Goal: Check status: Check status

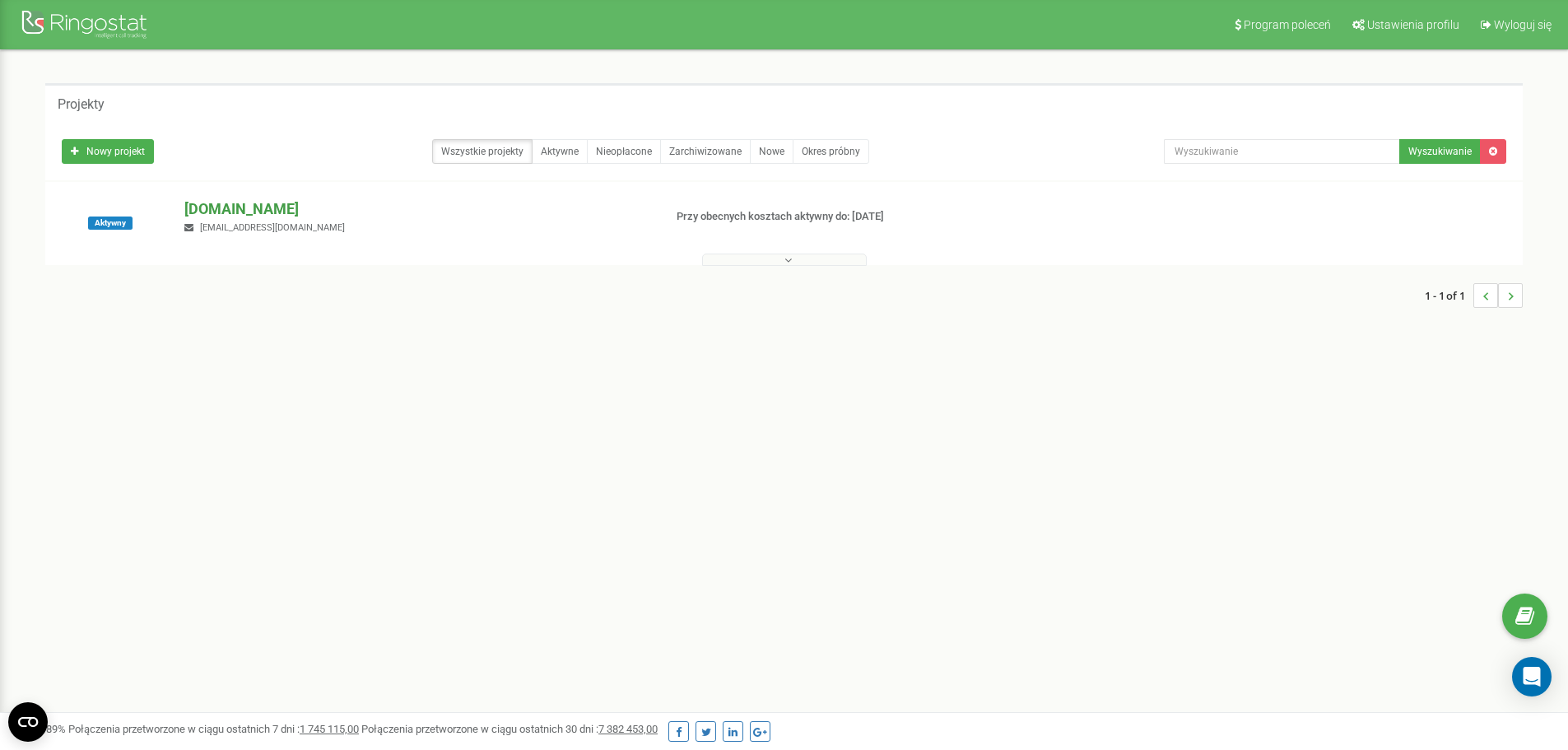
click at [209, 216] on p "[DOMAIN_NAME]" at bounding box center [416, 209] width 465 height 21
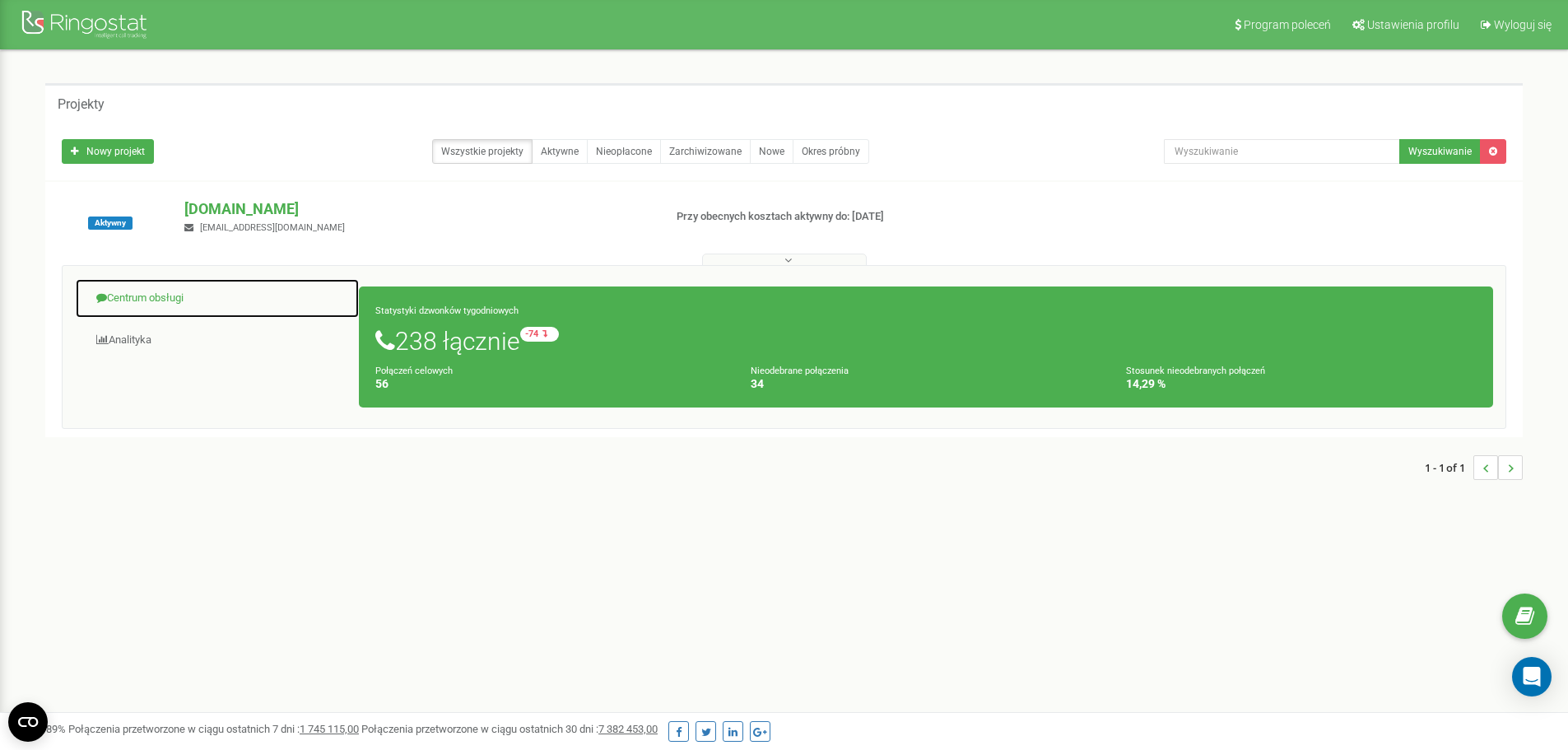
click at [183, 305] on link "Centrum obsługi" at bounding box center [217, 299] width 284 height 40
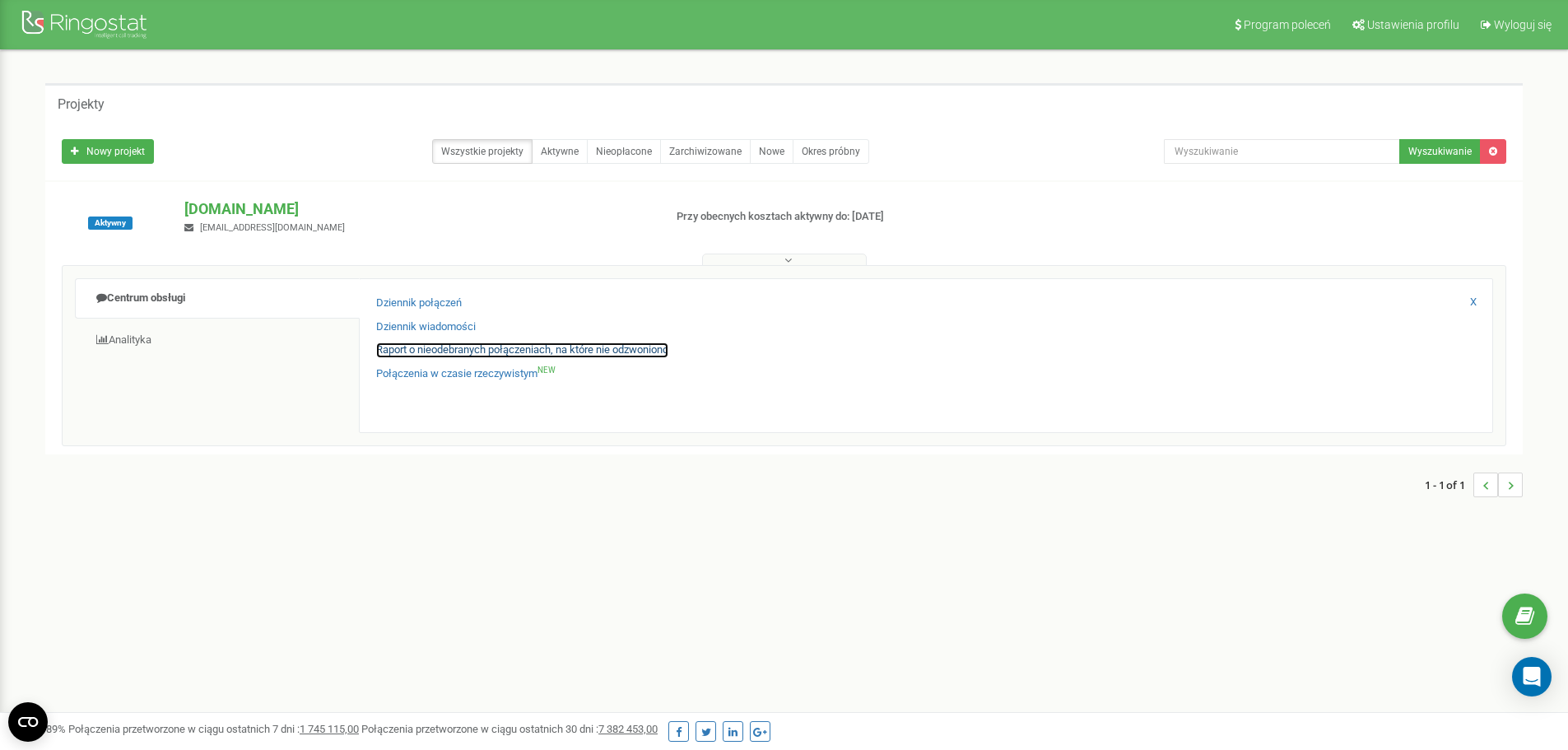
click at [582, 351] on link "Raport o nieodebranych połączeniach, na które nie odzwoniono" at bounding box center [522, 350] width 292 height 15
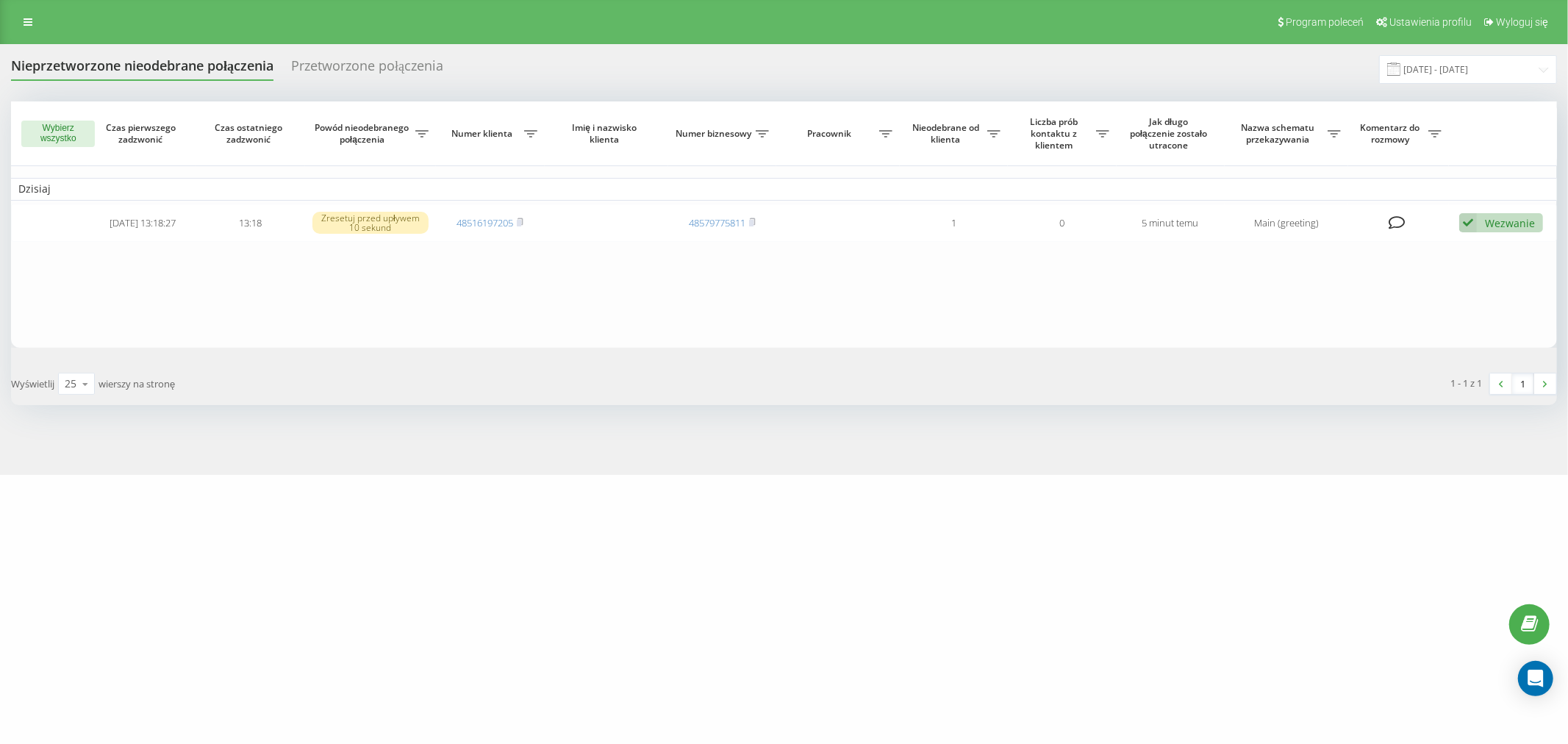
click at [753, 265] on table "Dzisiaj 2025-09-22 13:18:27 13:18 Zresetuj przed upływem 10 sekund 48516197205 …" at bounding box center [784, 224] width 1546 height 246
click at [983, 261] on table "Dzisiaj 2025-09-22 13:18:27 13:18 Zresetuj przed upływem 10 sekund 48516197205 …" at bounding box center [784, 224] width 1546 height 246
